Goal: Transaction & Acquisition: Purchase product/service

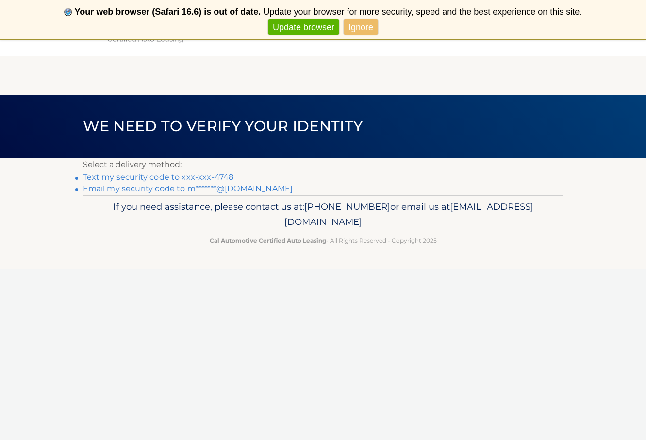
click at [199, 179] on link "Text my security code to xxx-xxx-4748" at bounding box center [158, 176] width 151 height 9
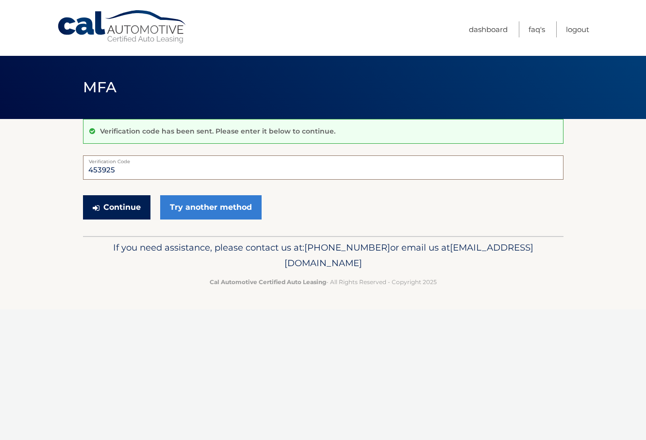
type input "453925"
click at [110, 201] on button "Continue" at bounding box center [116, 207] width 67 height 24
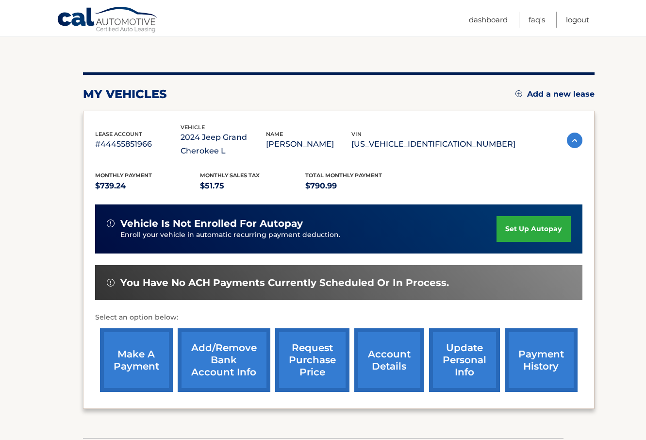
scroll to position [91, 0]
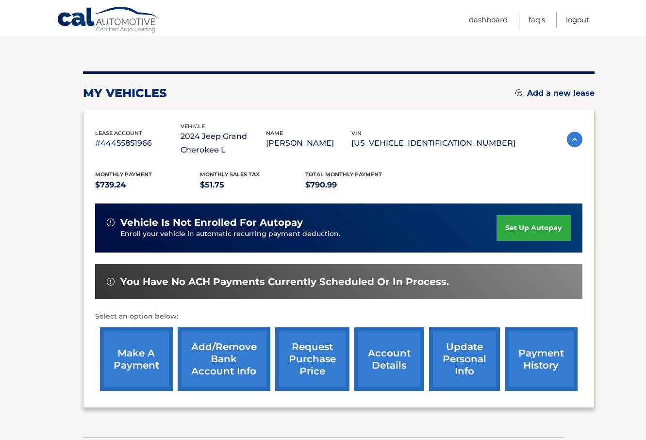
click at [150, 359] on link "make a payment" at bounding box center [136, 359] width 73 height 64
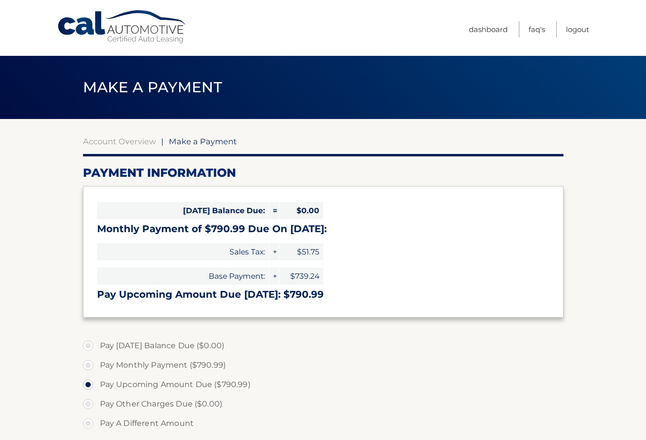
select select "NjM1YjJkZjYtNjU0Yy00NjM1LWEyOGYtZDU2ZWVkMzEwYmE3"
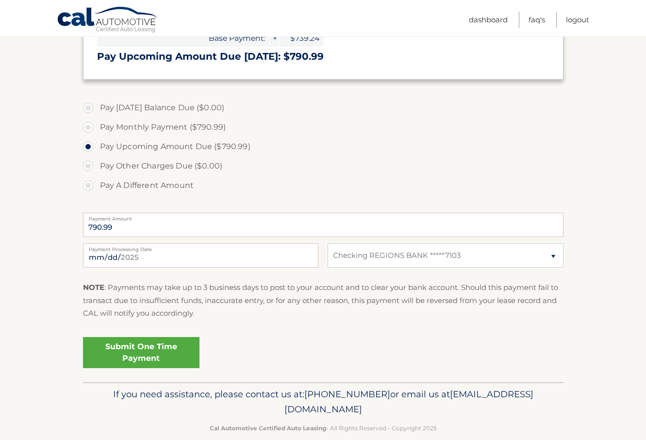
scroll to position [246, 0]
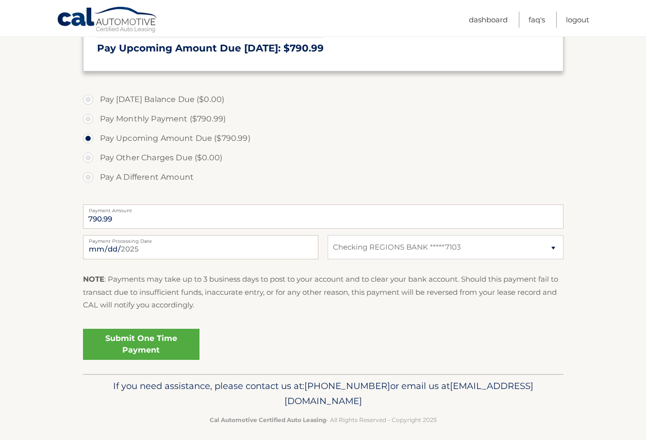
click at [138, 343] on link "Submit One Time Payment" at bounding box center [141, 343] width 116 height 31
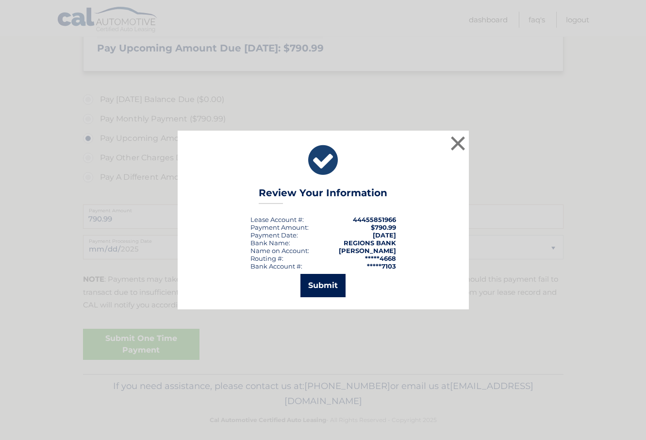
click at [316, 282] on button "Submit" at bounding box center [322, 285] width 45 height 23
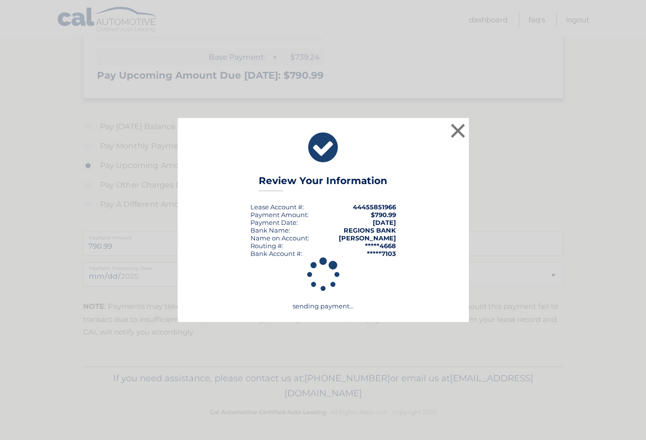
scroll to position [216, 0]
